Goal: Find specific page/section: Find specific page/section

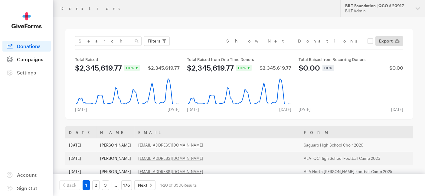
click at [41, 58] on span "Campaigns" at bounding box center [30, 60] width 26 height 6
